Goal: Task Accomplishment & Management: Manage account settings

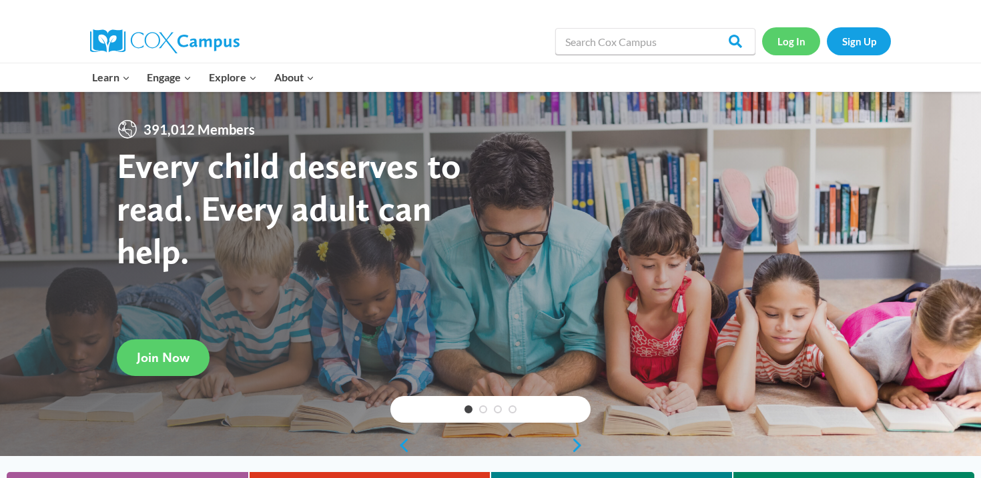
click at [787, 44] on link "Log In" at bounding box center [791, 40] width 58 height 27
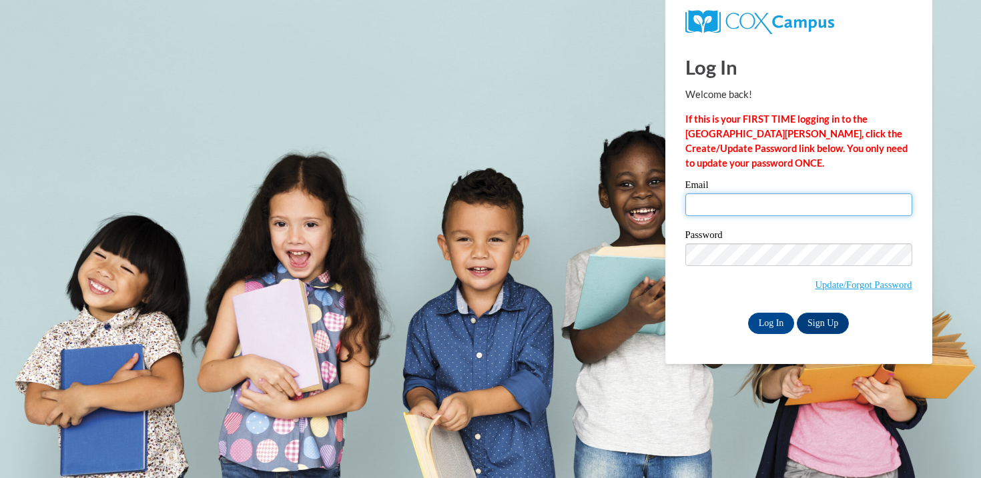
click at [725, 206] on input "Email" at bounding box center [798, 204] width 227 height 23
type input "[EMAIL_ADDRESS][DOMAIN_NAME]"
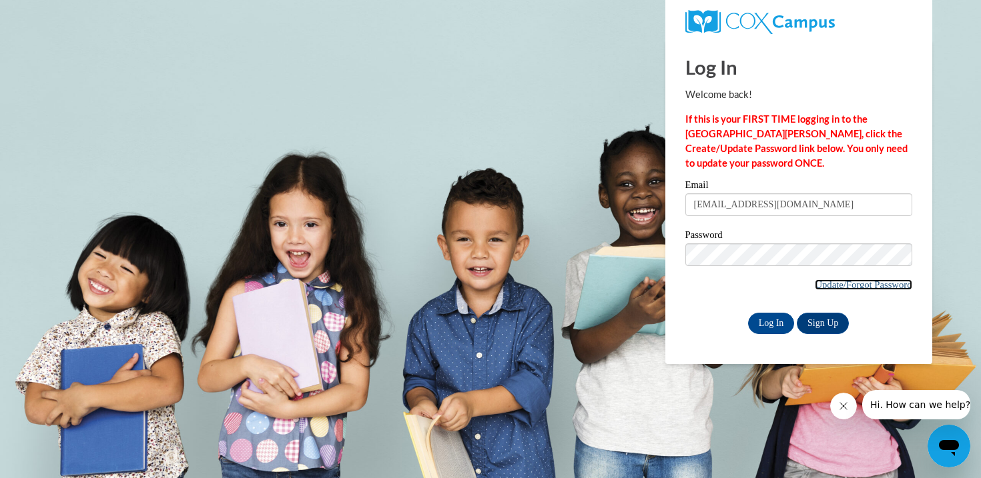
click at [884, 288] on link "Update/Forgot Password" at bounding box center [863, 285] width 97 height 11
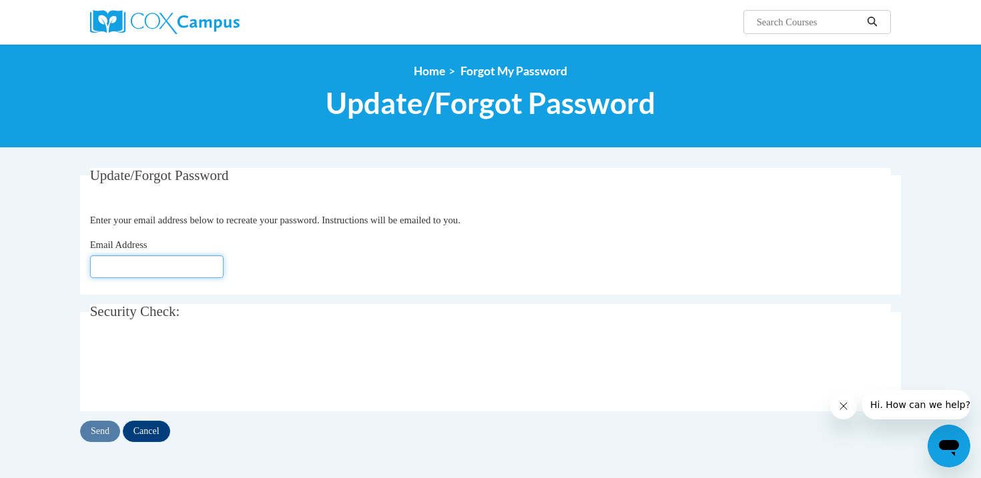
click at [195, 266] on input "Email Address" at bounding box center [156, 267] width 133 height 23
type input "apalmer@gallowayschool.org"
click at [95, 430] on input "Send" at bounding box center [100, 431] width 40 height 21
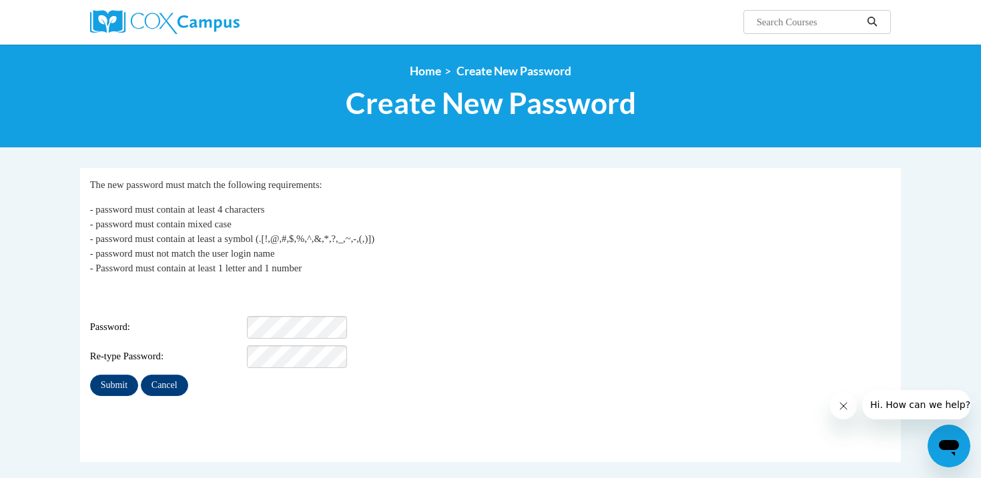
click at [496, 304] on div "Login: [EMAIL_ADDRESS][DOMAIN_NAME] Password: Re-type Password:" at bounding box center [490, 327] width 801 height 83
click at [126, 376] on input "Submit" at bounding box center [114, 385] width 48 height 21
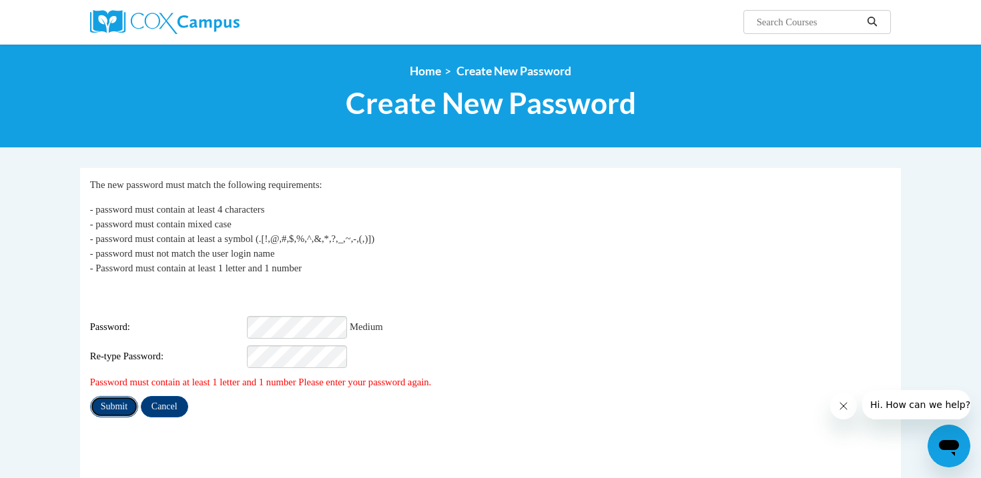
click at [104, 400] on input "Submit" at bounding box center [114, 406] width 48 height 21
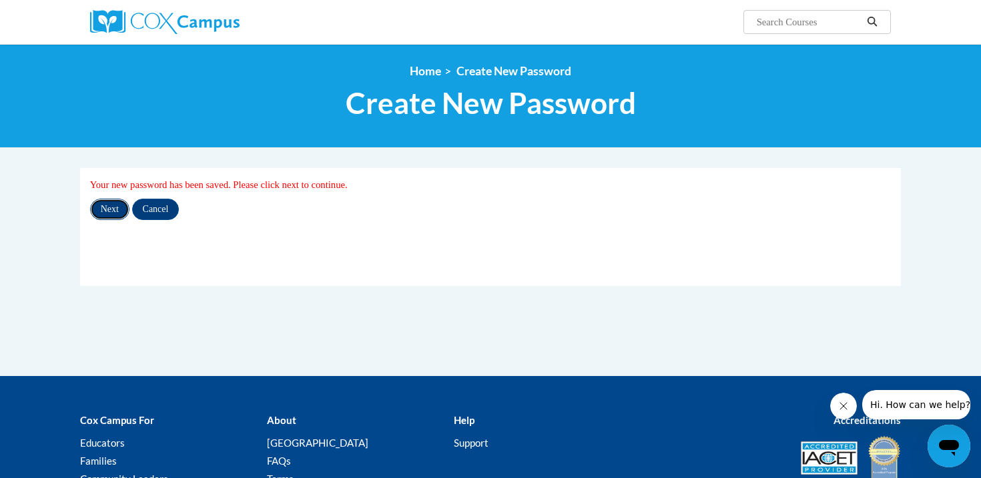
click at [107, 217] on input "Next" at bounding box center [109, 209] width 39 height 21
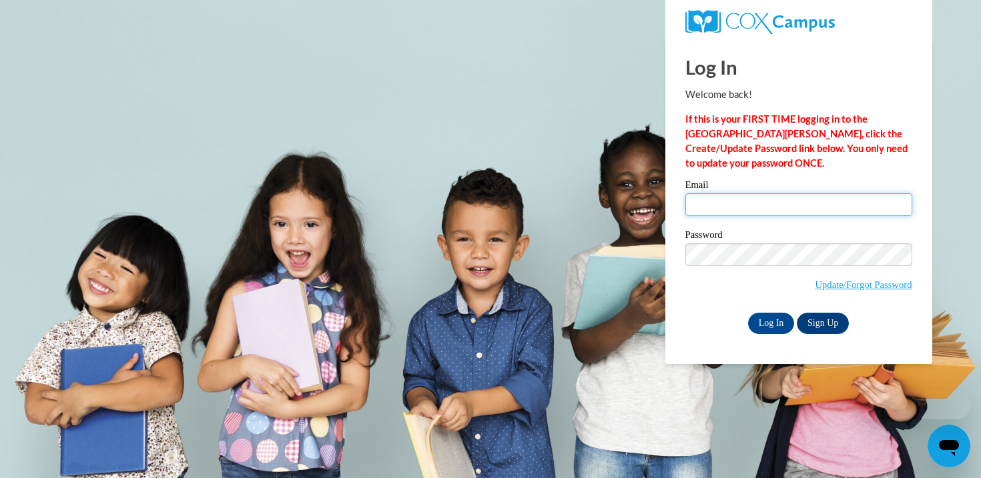
click at [773, 205] on input "Email" at bounding box center [798, 204] width 227 height 23
type input "apalmer@gallowayschool.org"
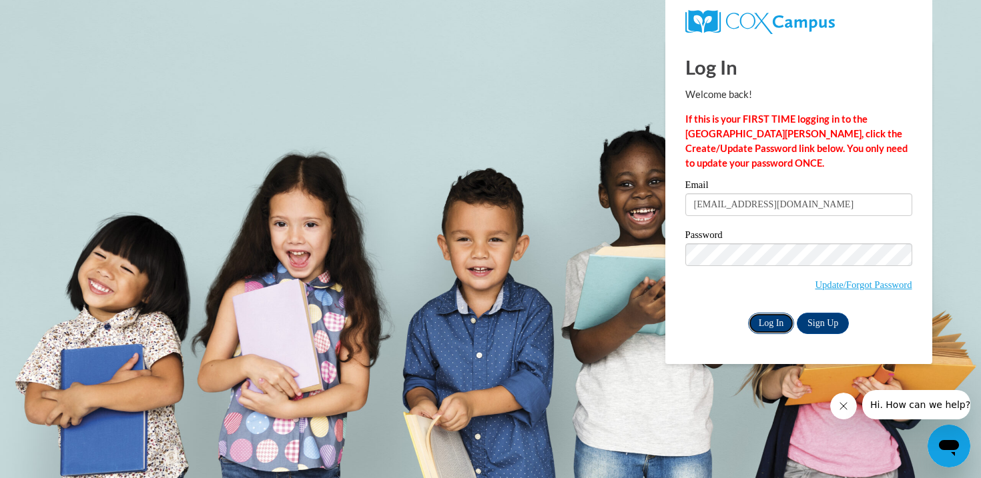
click at [777, 322] on input "Log In" at bounding box center [771, 323] width 47 height 21
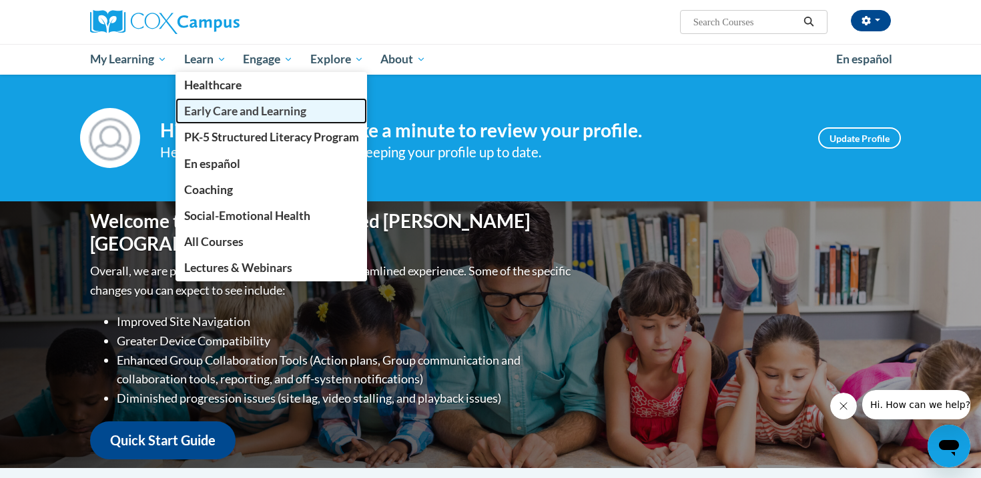
click at [216, 105] on span "Early Care and Learning" at bounding box center [245, 111] width 122 height 14
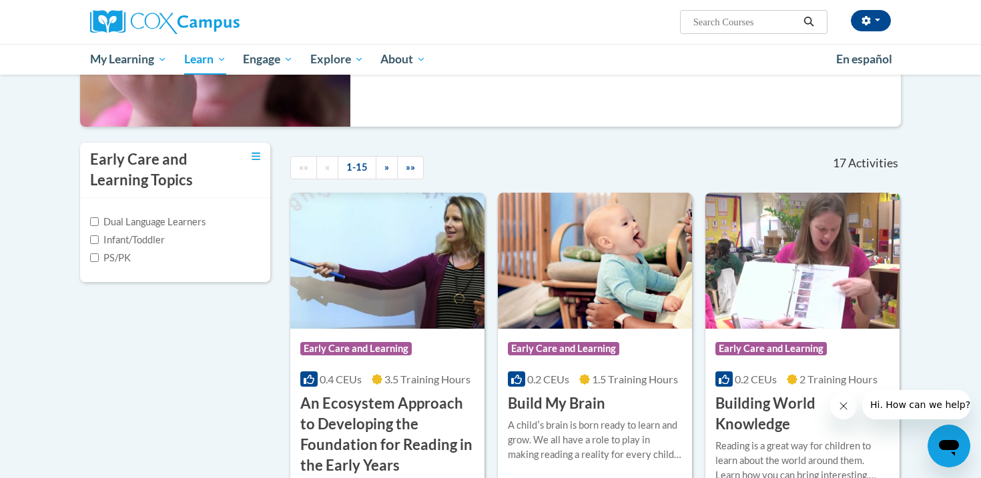
scroll to position [230, 0]
